Goal: Download file/media

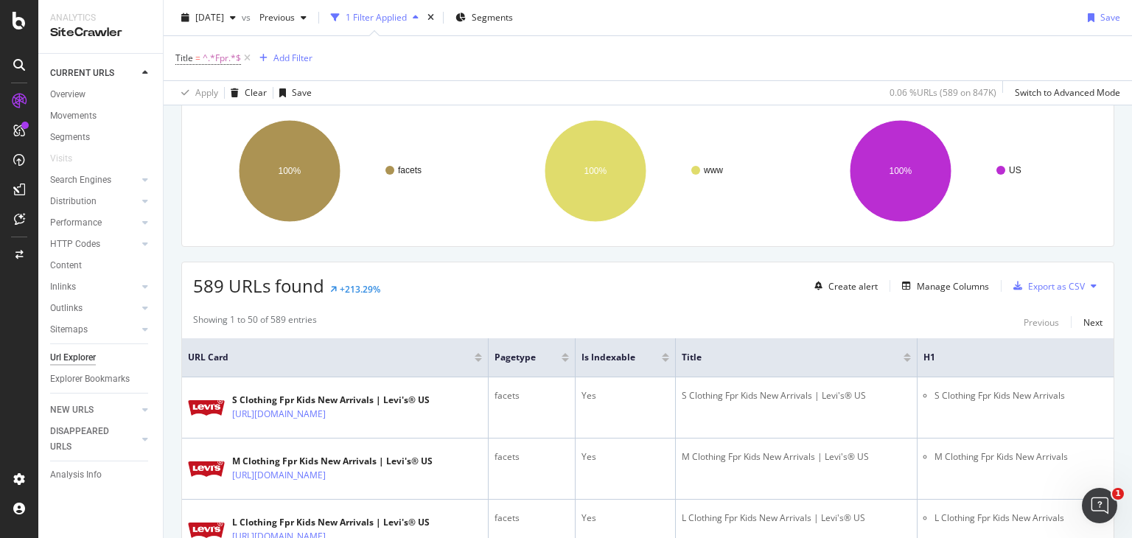
scroll to position [221, 0]
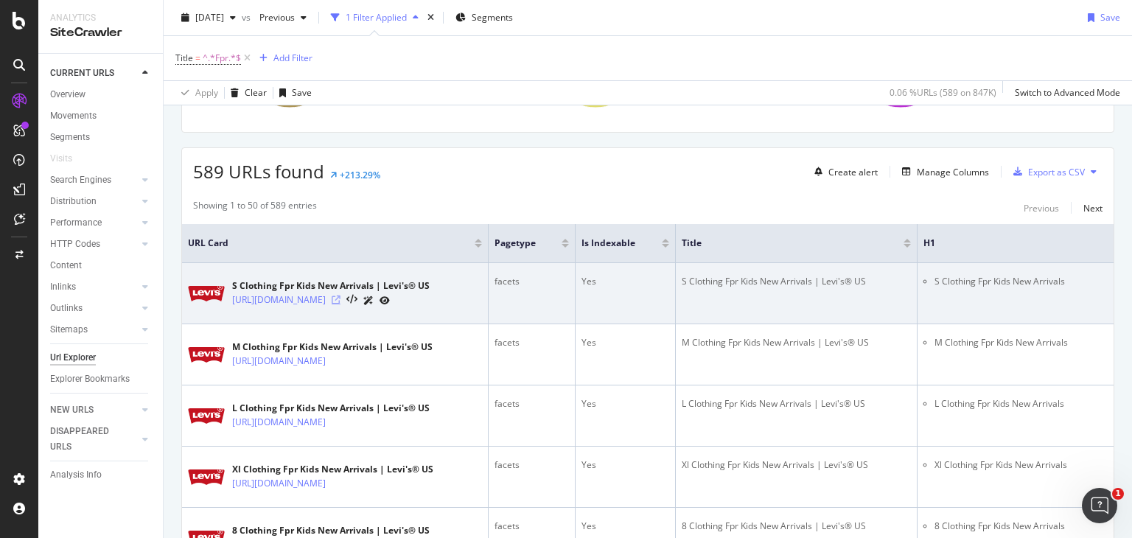
click at [340, 302] on icon at bounding box center [336, 299] width 9 height 9
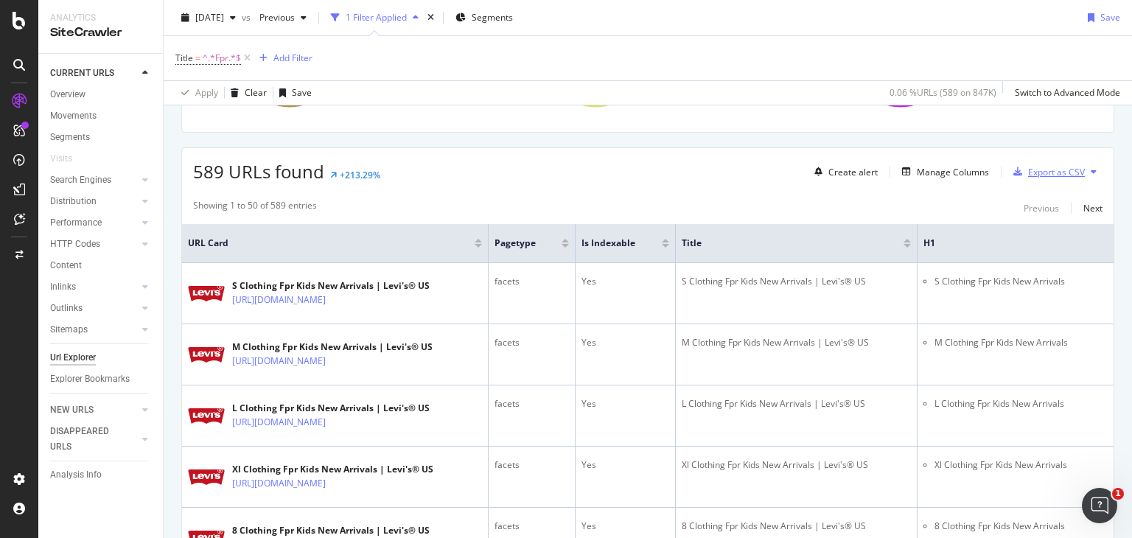
click at [1043, 169] on div "Export as CSV" at bounding box center [1056, 172] width 57 height 13
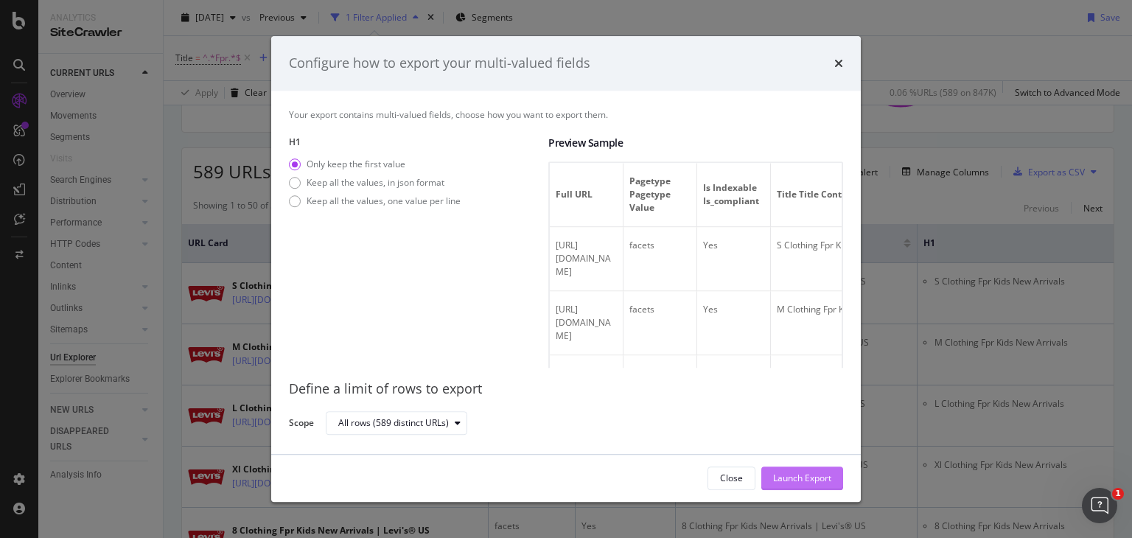
click at [799, 472] on div "Launch Export" at bounding box center [802, 477] width 58 height 13
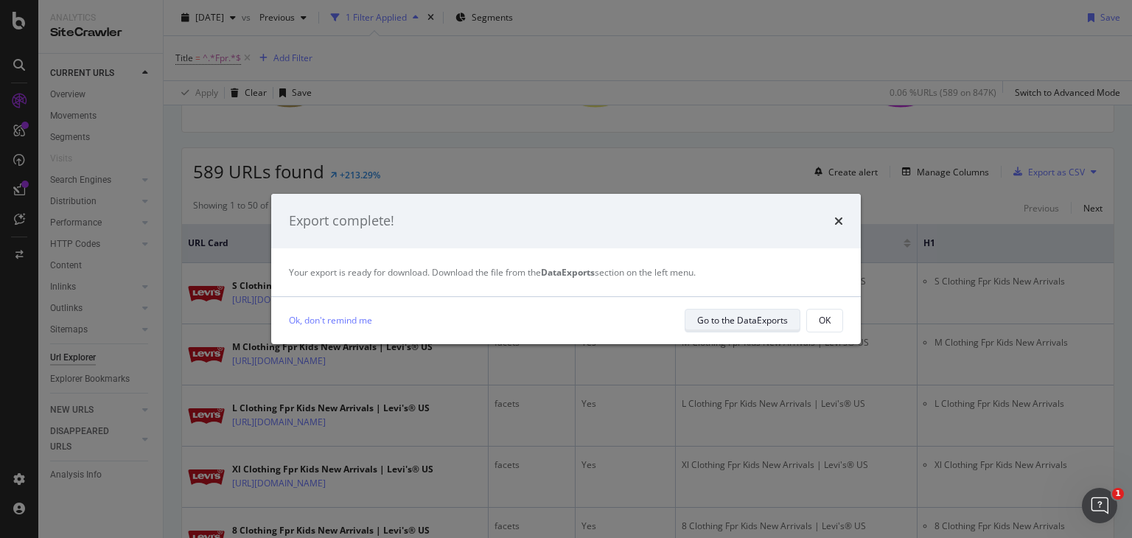
click at [732, 331] on button "Go to the DataExports" at bounding box center [742, 321] width 116 height 24
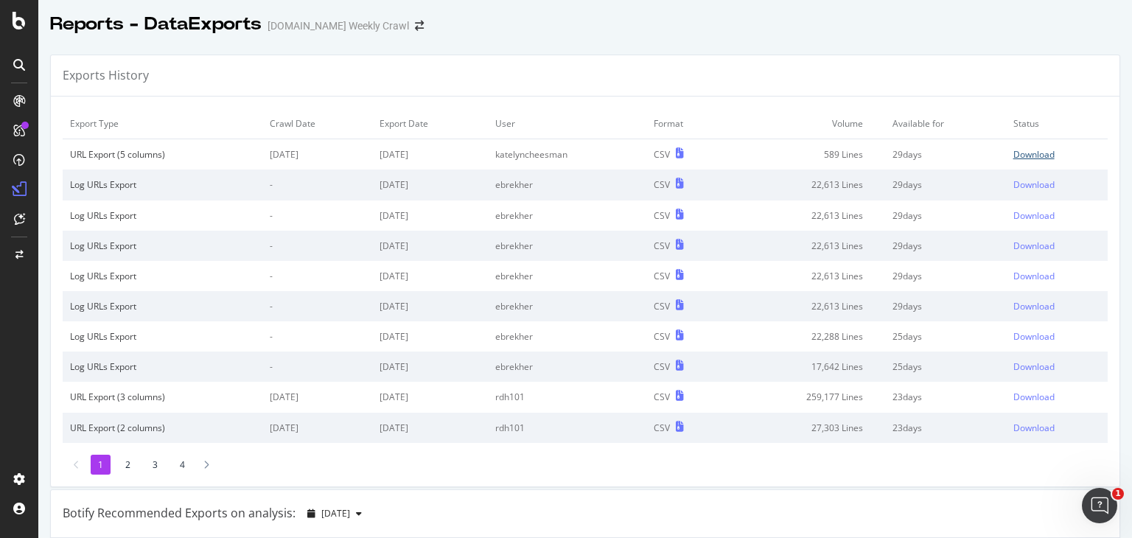
click at [1028, 150] on div "Download" at bounding box center [1033, 154] width 41 height 13
